Goal: Task Accomplishment & Management: Use online tool/utility

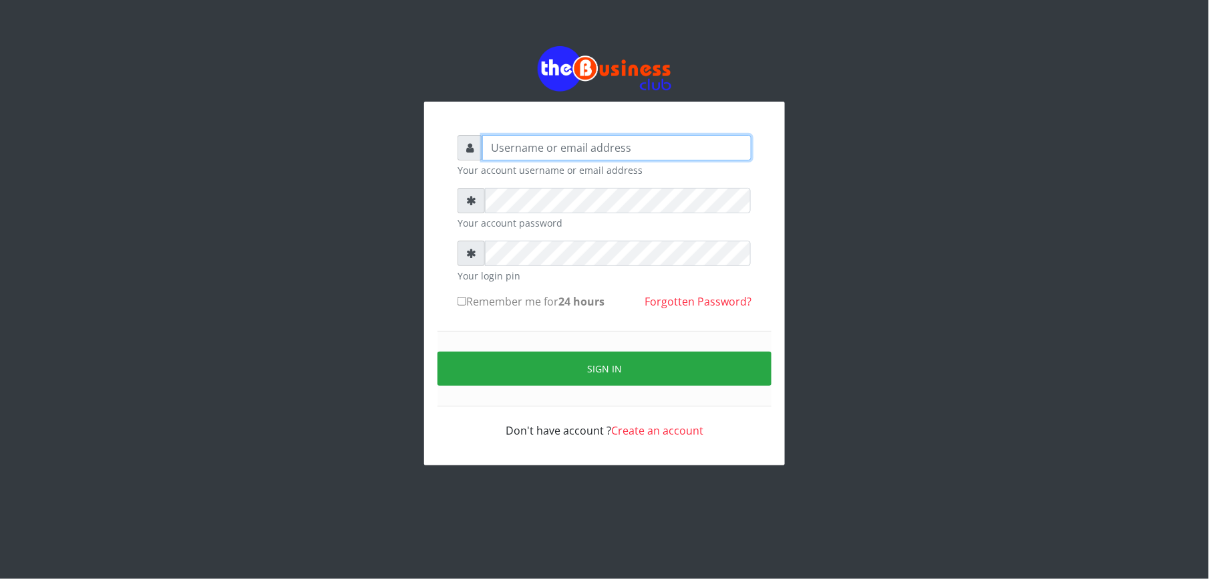
type input "Mlanga"
click at [374, 263] on div "Mlanga Your account username or email address Your account password Your login …" at bounding box center [605, 255] width 762 height 511
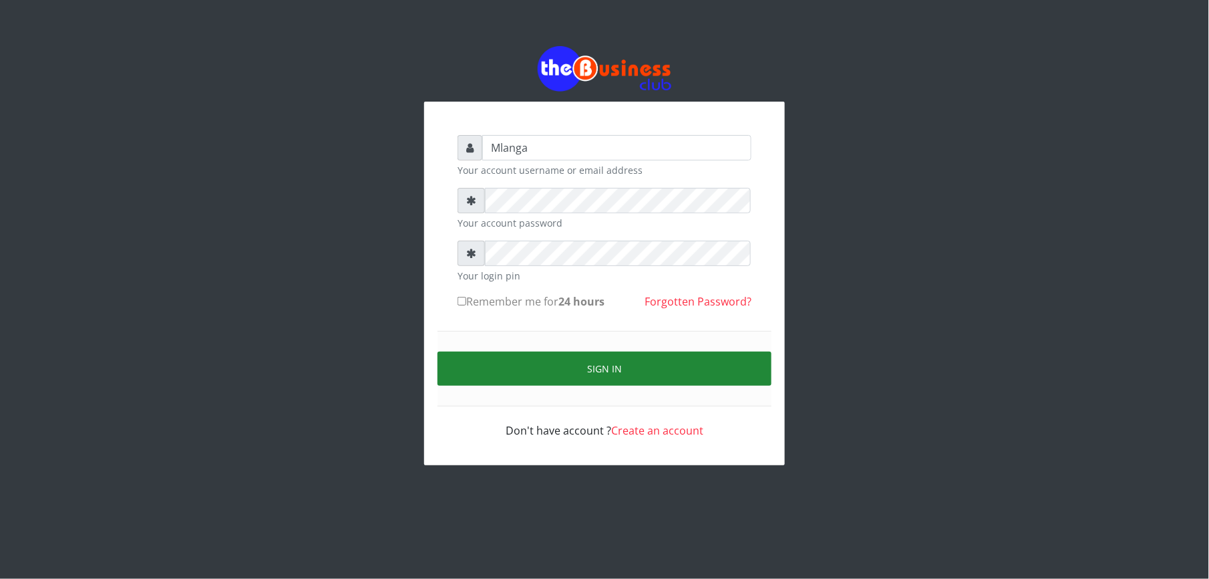
click at [668, 367] on button "Sign in" at bounding box center [605, 368] width 334 height 34
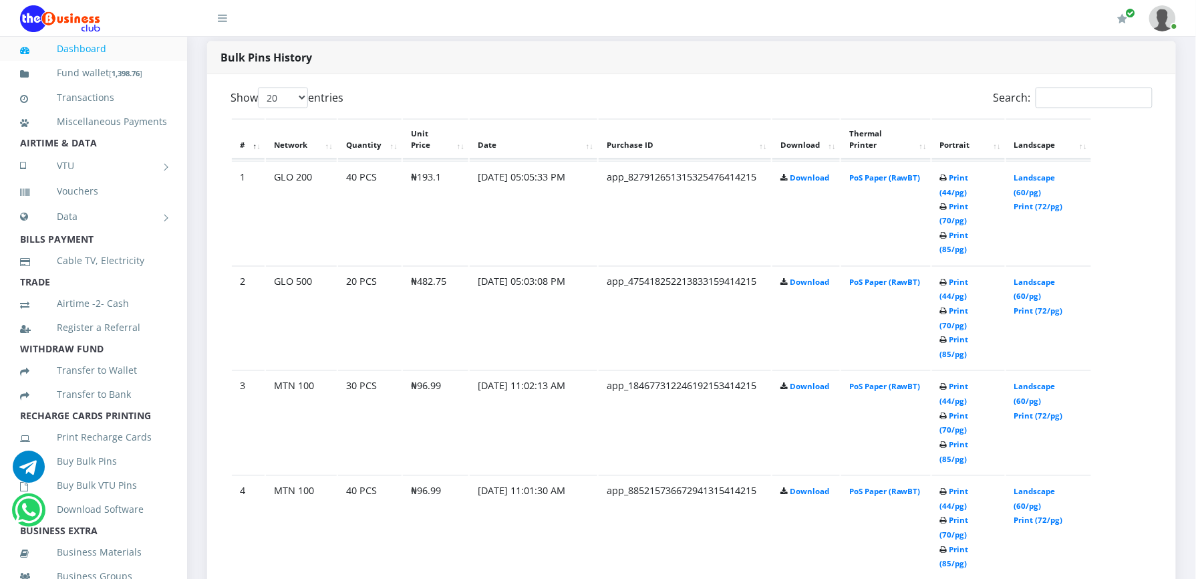
scroll to position [712, 0]
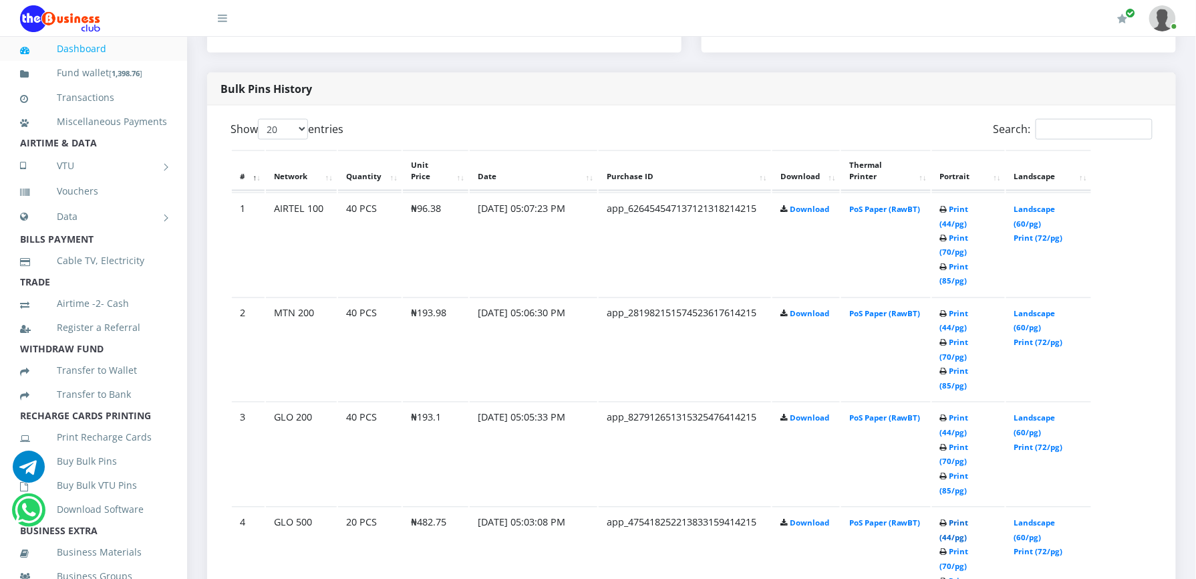
click at [955, 518] on link "Print (44/pg)" at bounding box center [954, 530] width 29 height 25
click at [947, 413] on link "Print (44/pg)" at bounding box center [954, 425] width 29 height 25
click at [958, 309] on link "Print (44/pg)" at bounding box center [954, 321] width 29 height 25
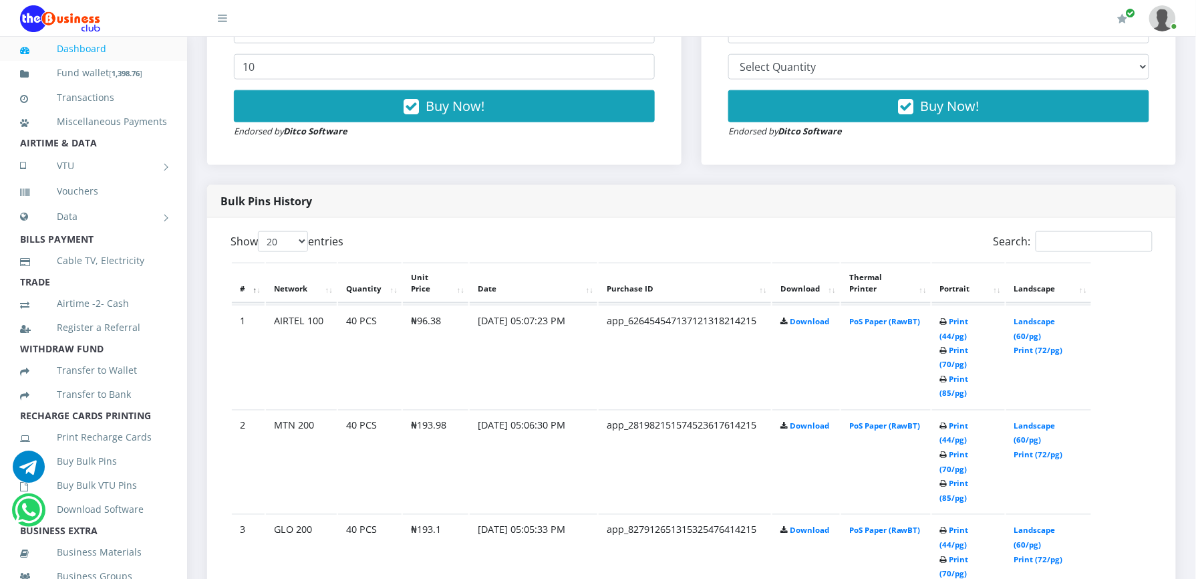
scroll to position [570, 0]
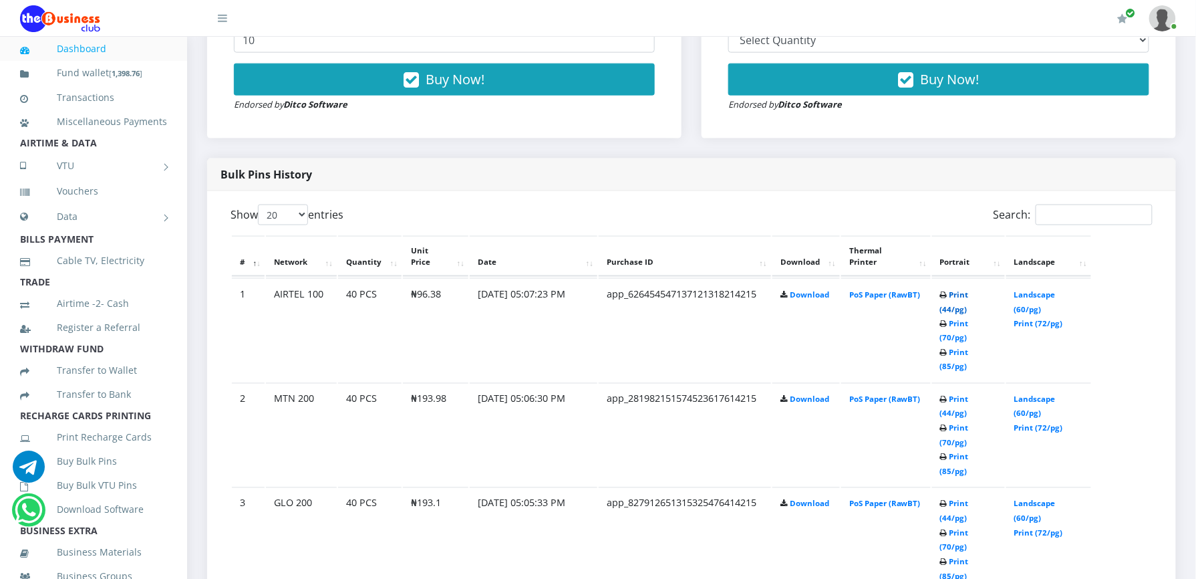
click at [961, 292] on link "Print (44/pg)" at bounding box center [954, 301] width 29 height 25
